Goal: Navigation & Orientation: Find specific page/section

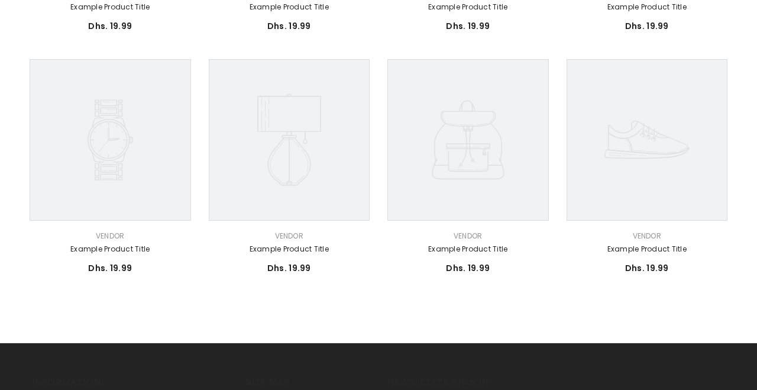
scroll to position [554, 0]
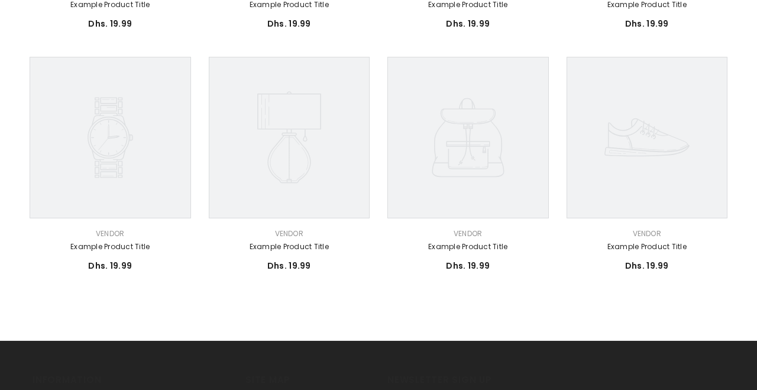
click at [118, 140] on icon at bounding box center [111, 138] width 162 height 162
click at [110, 248] on link "Example product title" at bounding box center [111, 246] width 162 height 13
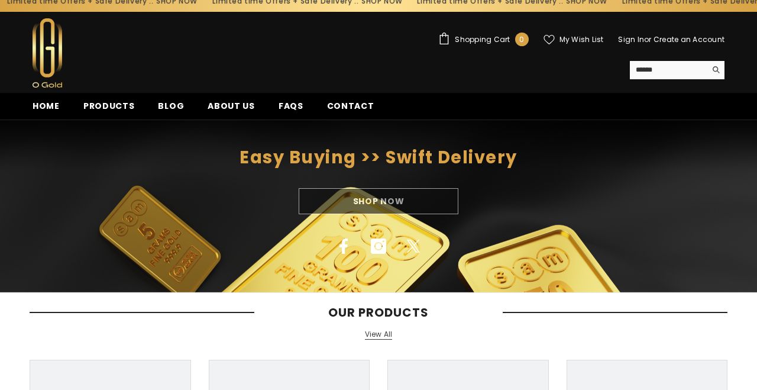
scroll to position [0, 0]
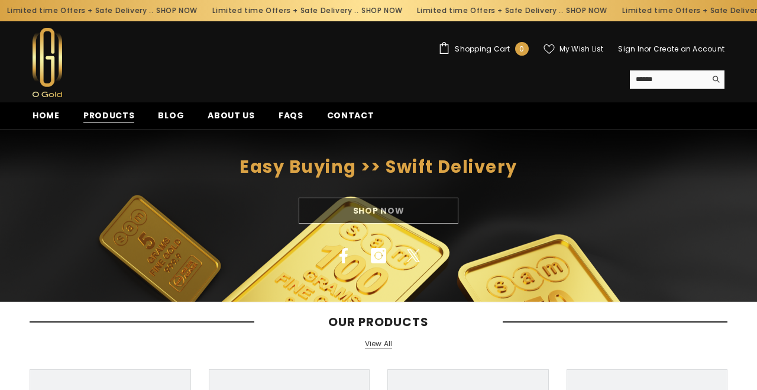
click at [126, 114] on span "Products" at bounding box center [108, 115] width 51 height 12
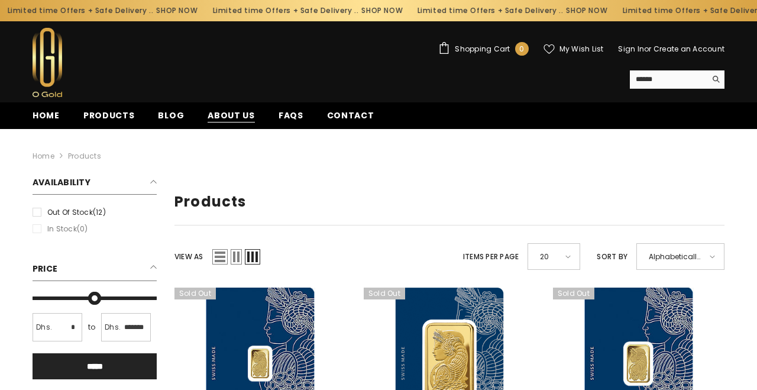
click at [240, 118] on span "About us" at bounding box center [231, 115] width 47 height 12
